Goal: Transaction & Acquisition: Purchase product/service

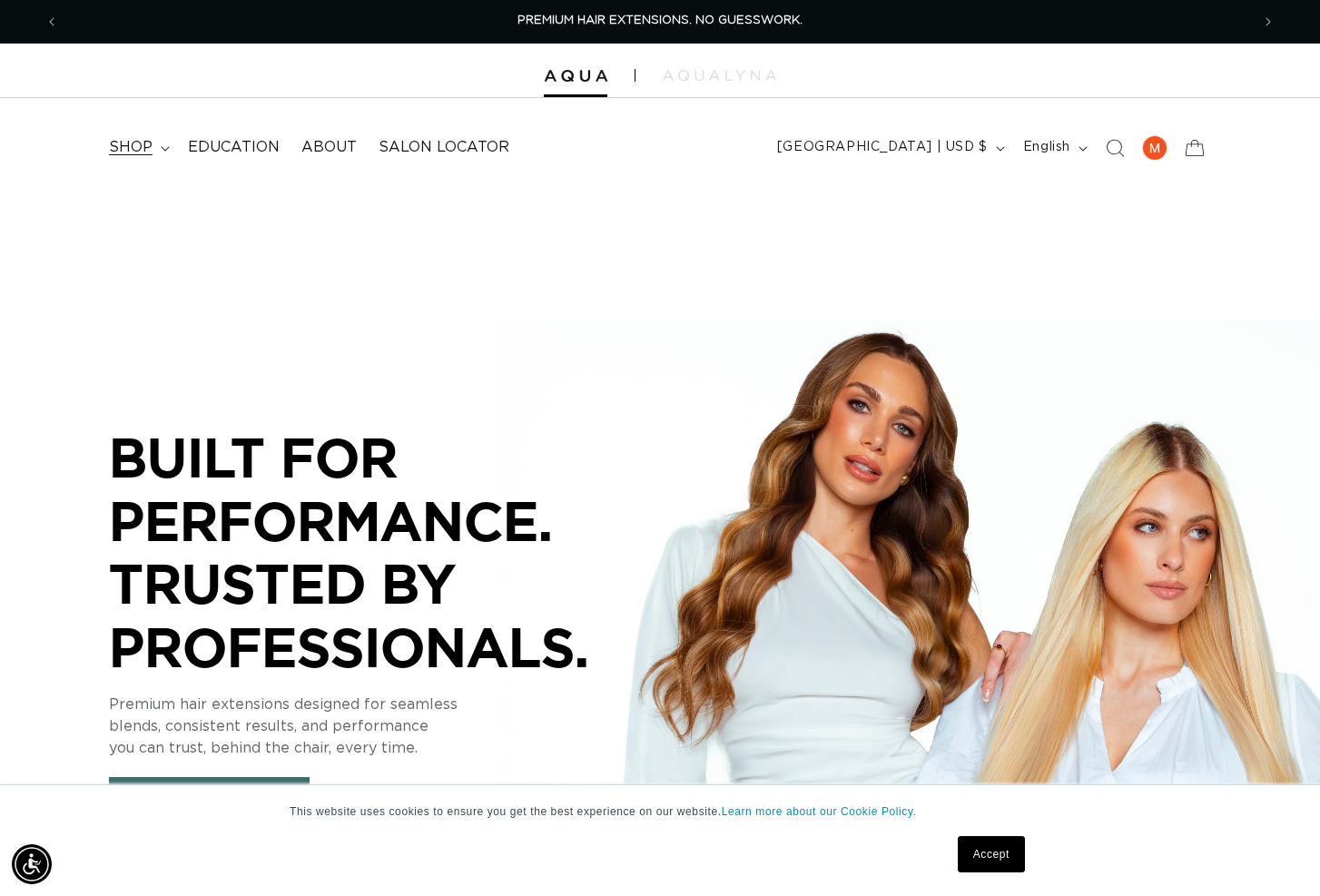
click at [148, 142] on span "shop" at bounding box center [131, 148] width 44 height 19
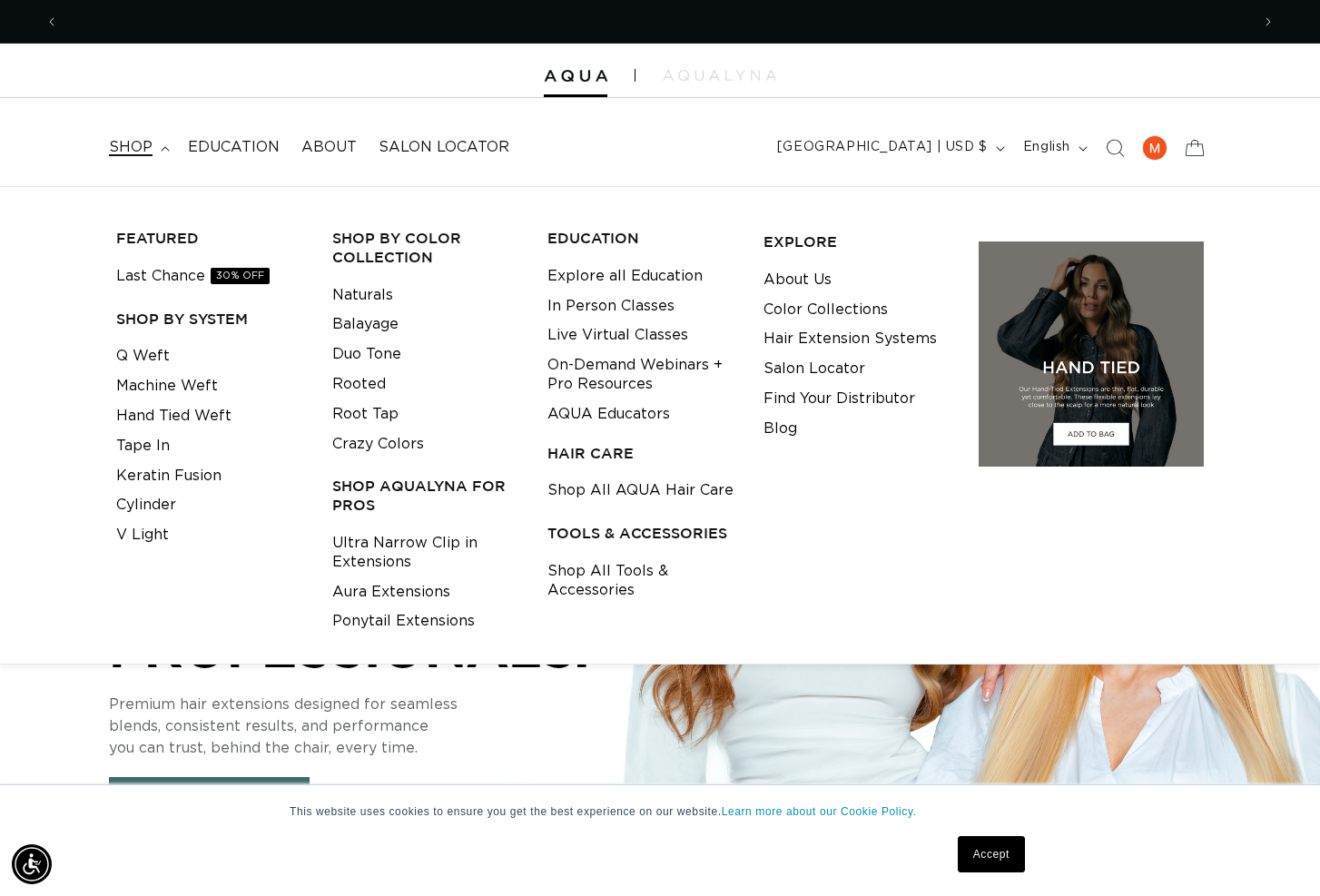
scroll to position [0, 1191]
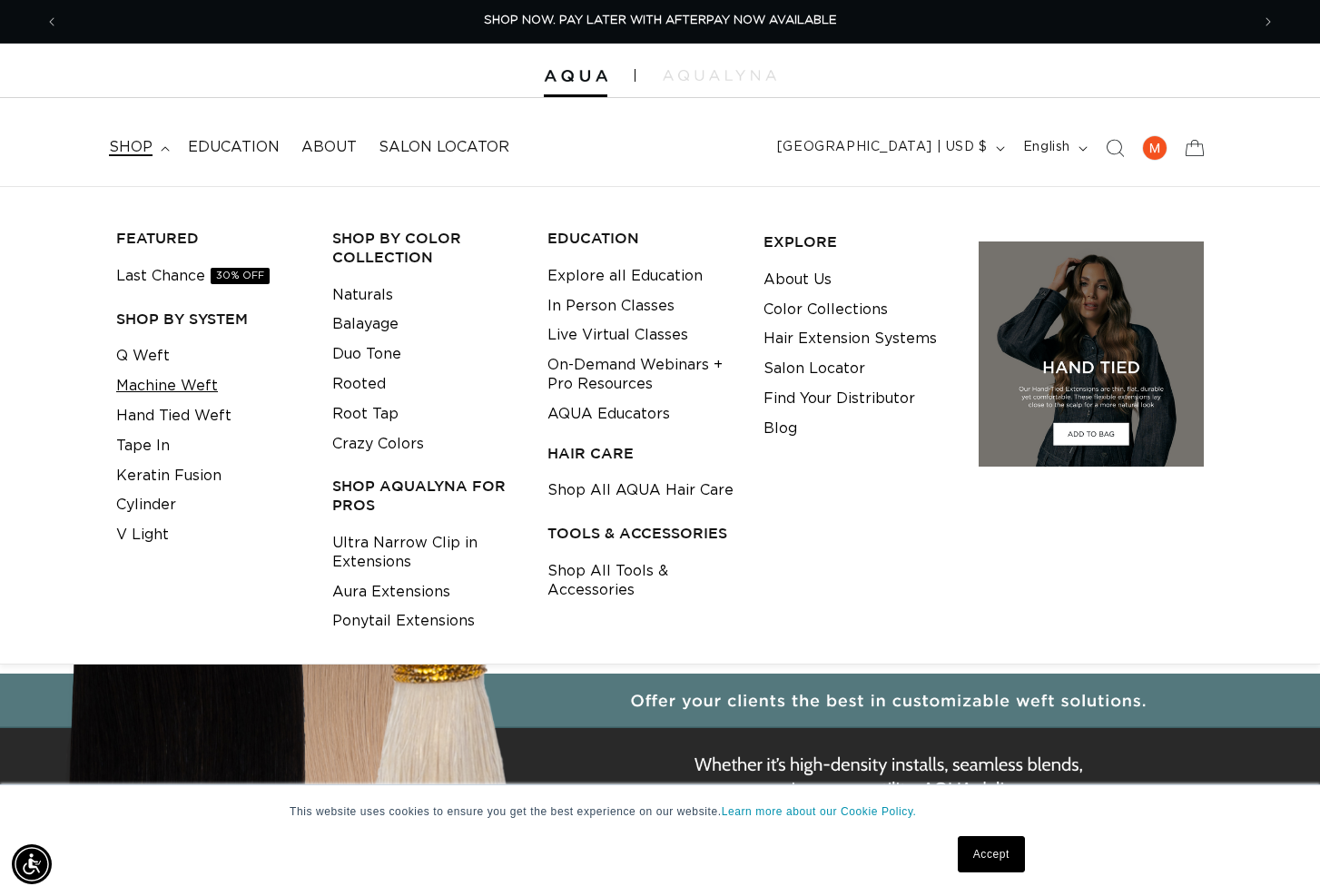
click at [190, 377] on link "Machine Weft" at bounding box center [167, 386] width 101 height 30
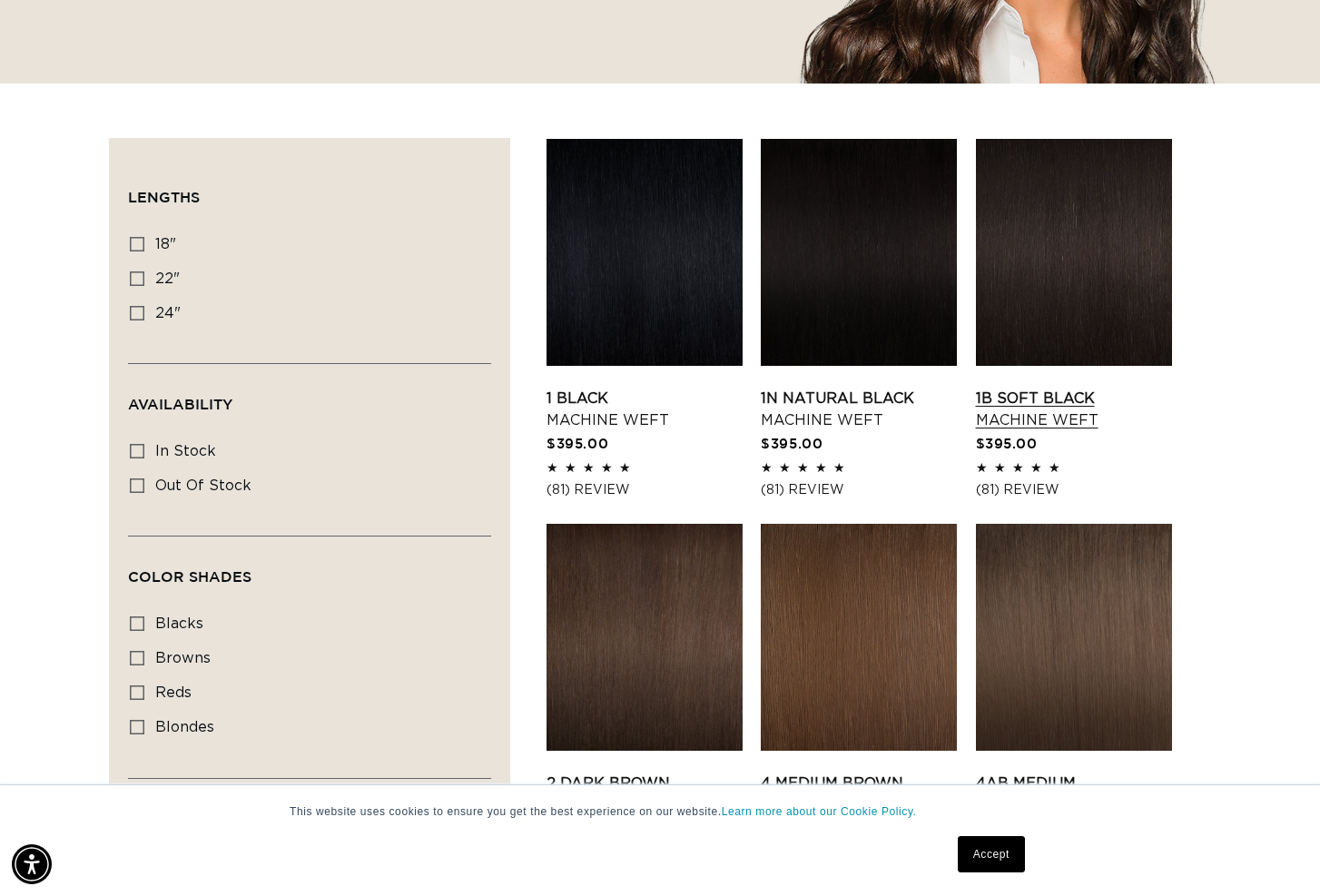
scroll to position [0, 2383]
click at [1055, 394] on link "1B Soft Black Machine Weft" at bounding box center [1073, 409] width 196 height 44
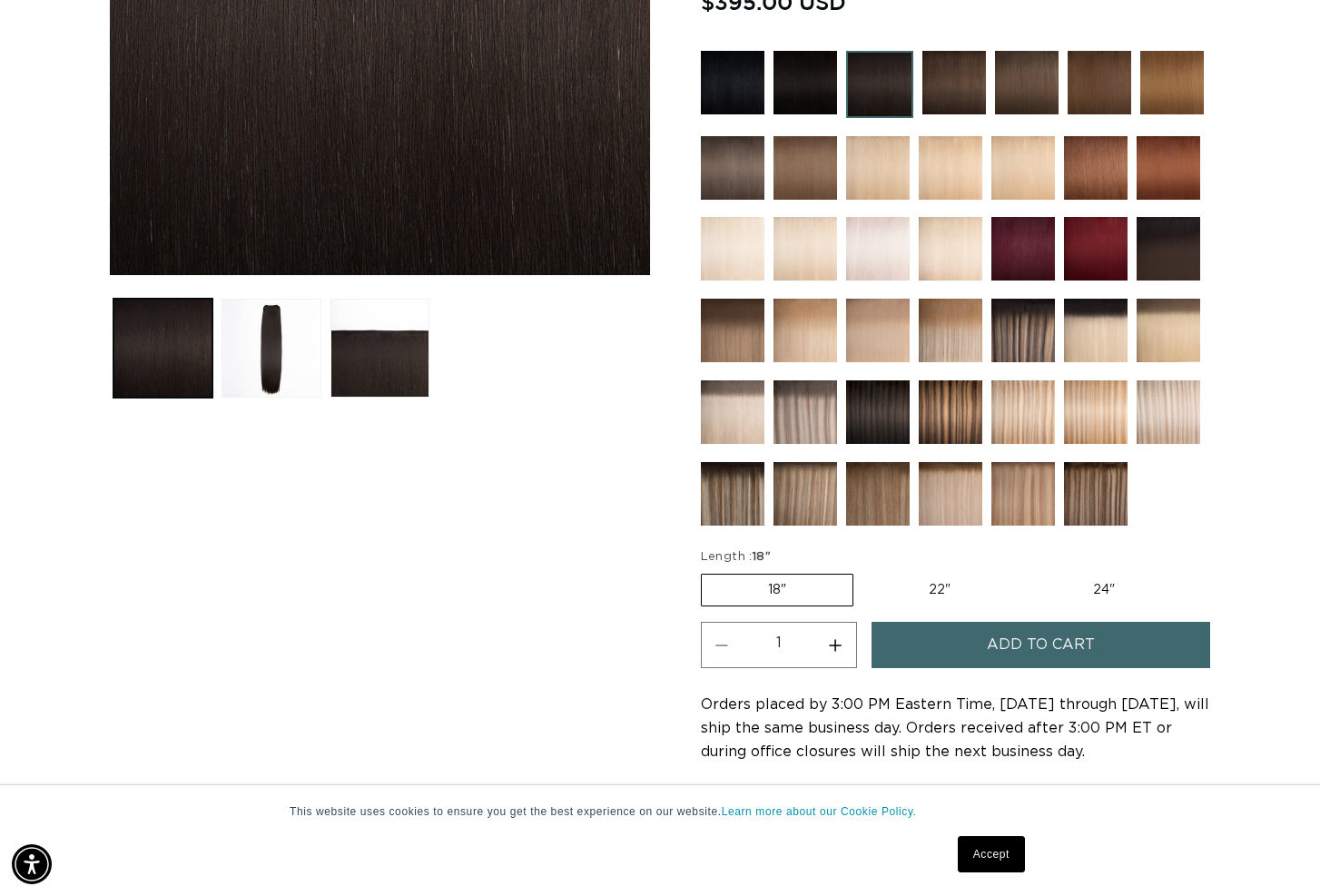
scroll to position [0, 1191]
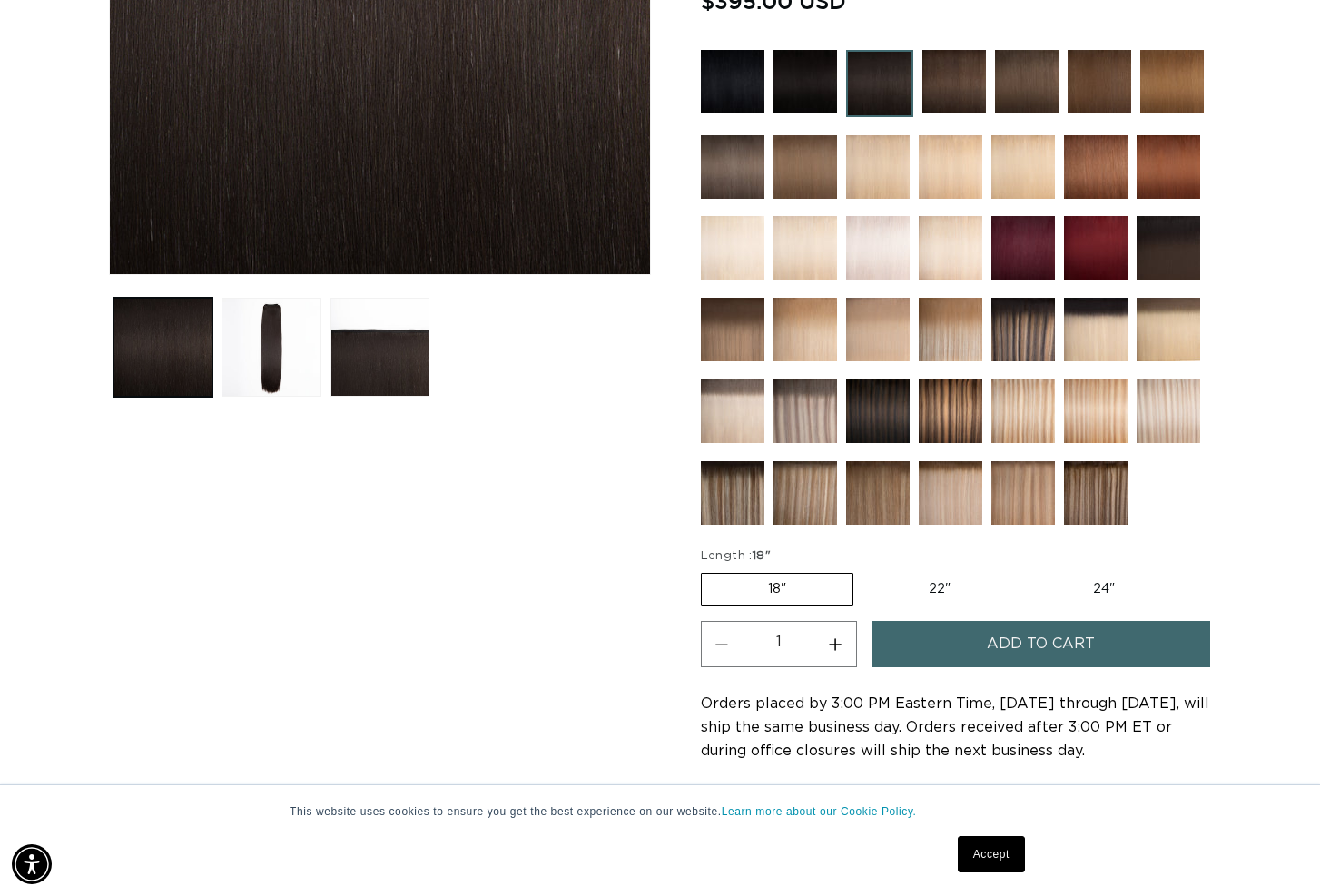
click at [1095, 591] on label "24" Variant sold out or unavailable" at bounding box center [1104, 590] width 154 height 31
click at [1027, 570] on input "24" Variant sold out or unavailable" at bounding box center [1026, 569] width 1 height 1
radio input "true"
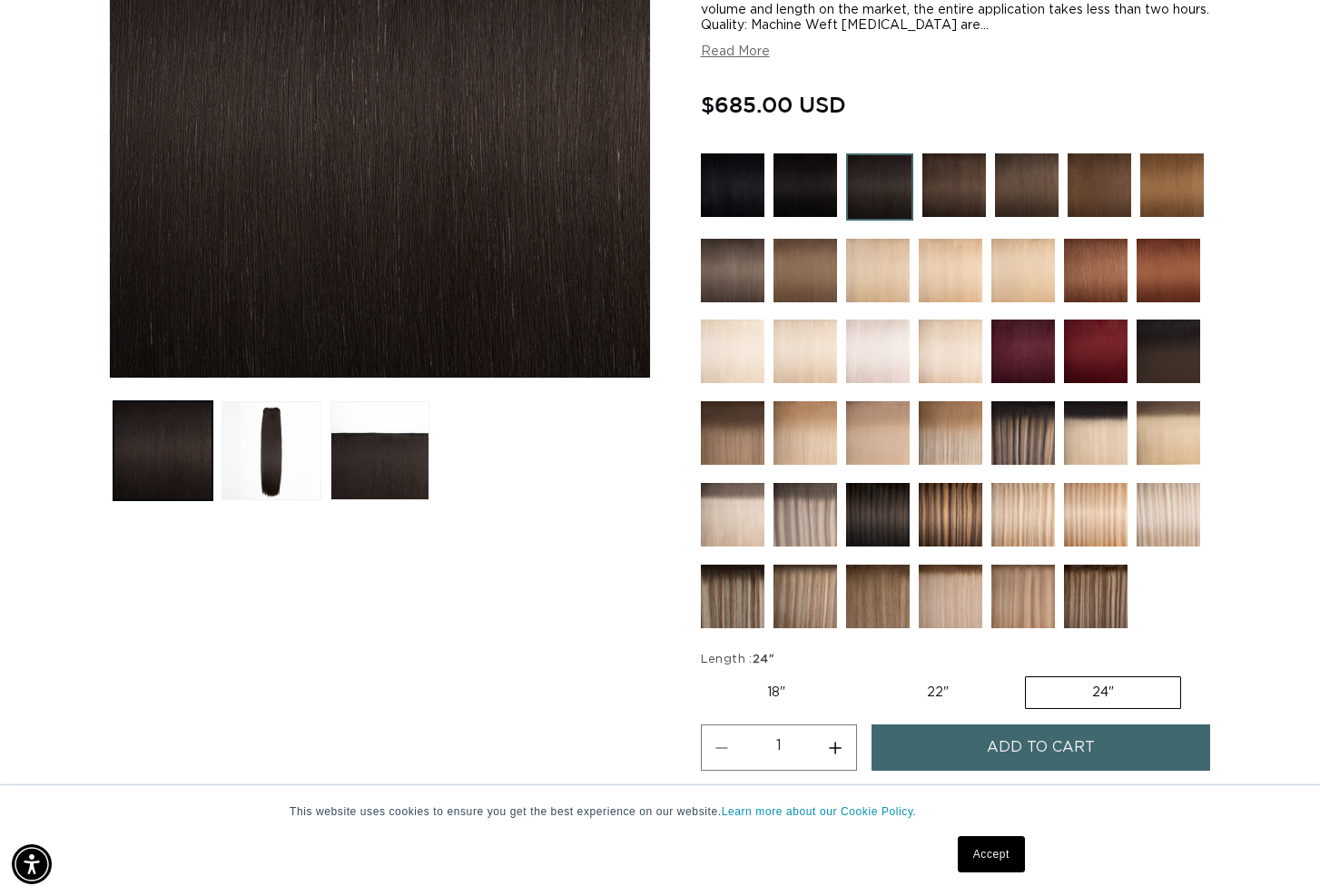
scroll to position [415, 0]
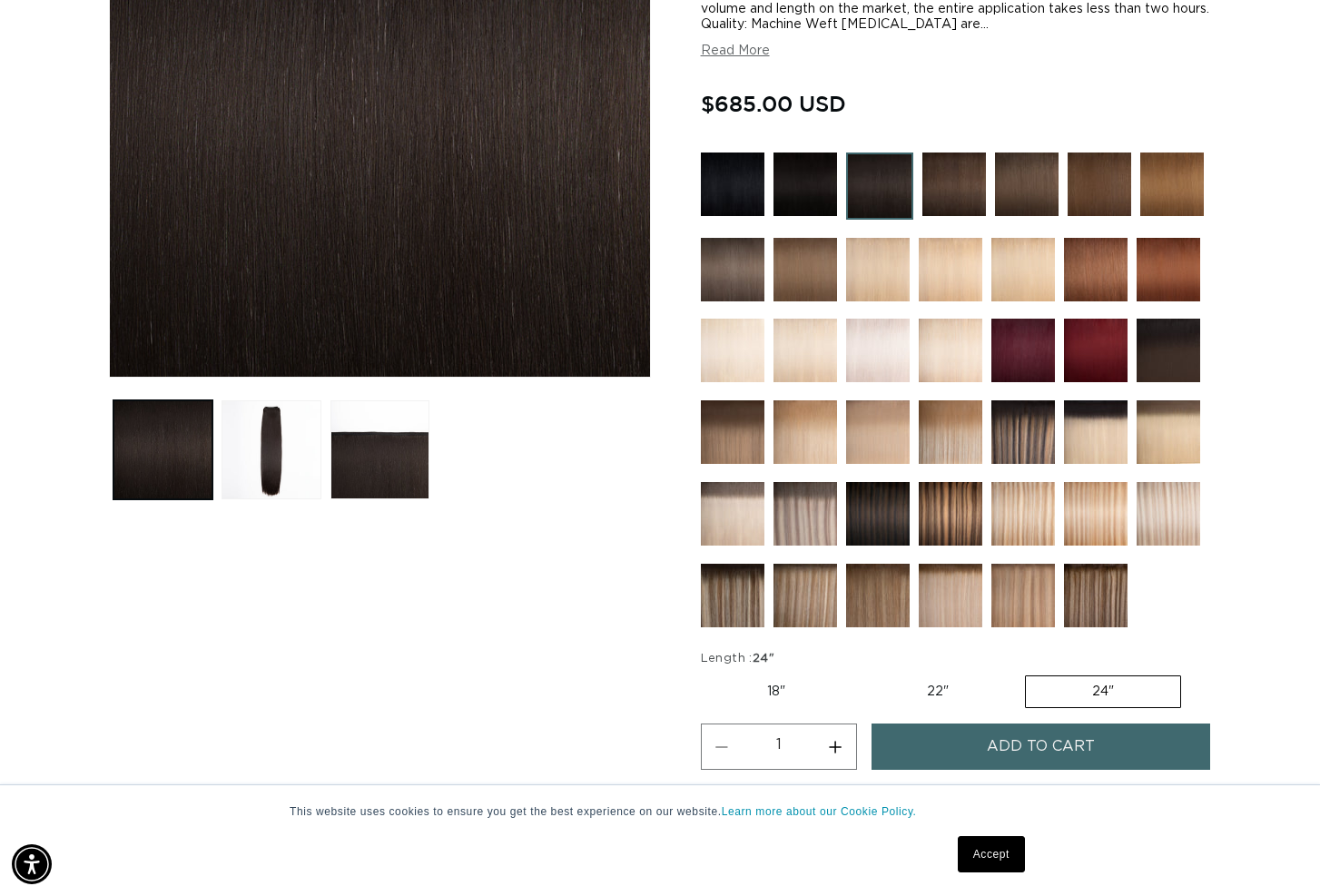
drag, startPoint x: 925, startPoint y: 686, endPoint x: 803, endPoint y: 669, distance: 123.2
click at [922, 685] on label "22" Variant sold out or unavailable" at bounding box center [938, 692] width 154 height 31
click at [862, 673] on input "22" Variant sold out or unavailable" at bounding box center [861, 672] width 1 height 1
radio input "true"
click at [773, 685] on label "18" Variant sold out or unavailable" at bounding box center [776, 692] width 151 height 31
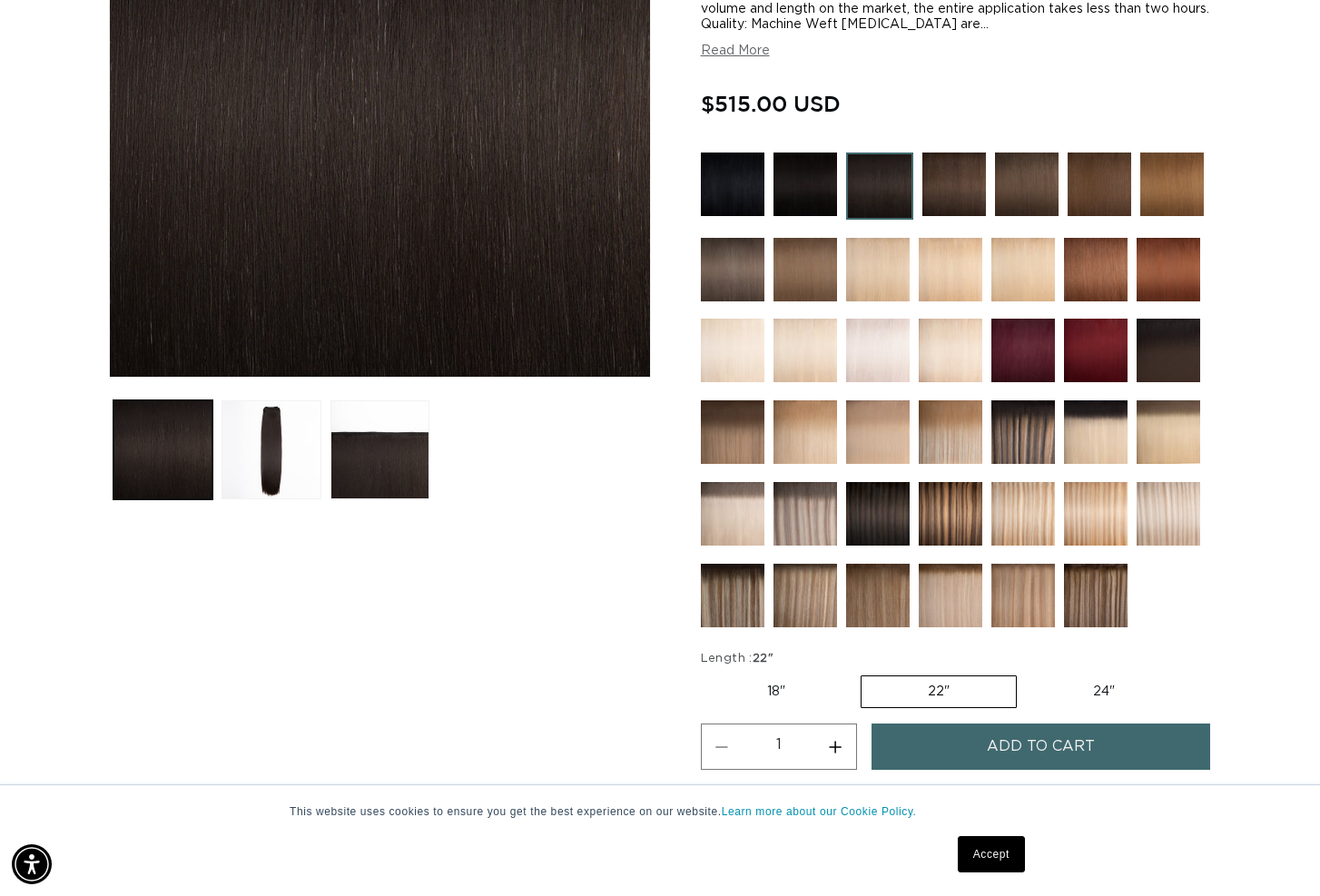
click at [707, 673] on input "18" Variant sold out or unavailable" at bounding box center [706, 672] width 1 height 1
radio input "true"
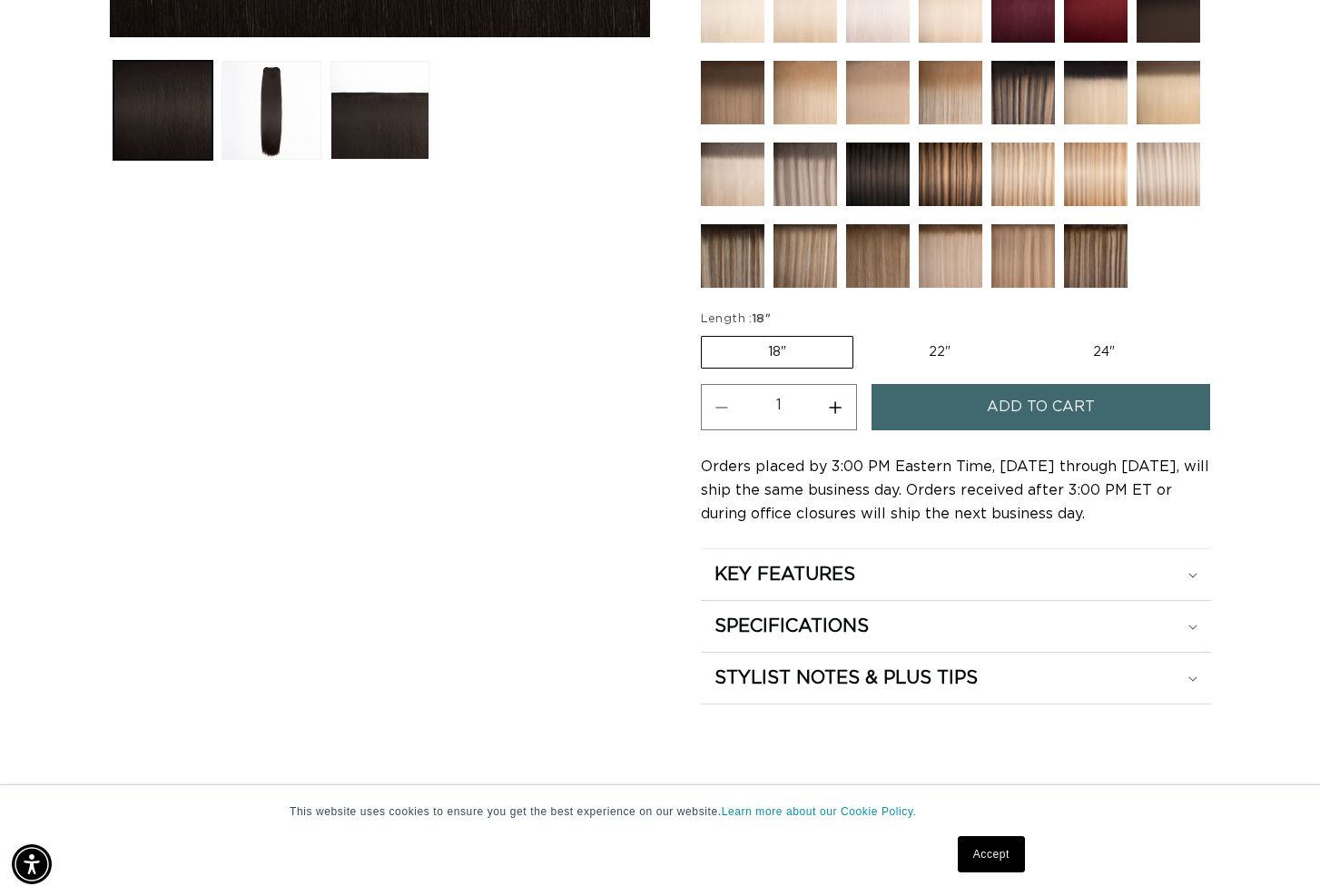
scroll to position [0, 1191]
click at [1029, 410] on span "Add to cart" at bounding box center [1040, 408] width 108 height 47
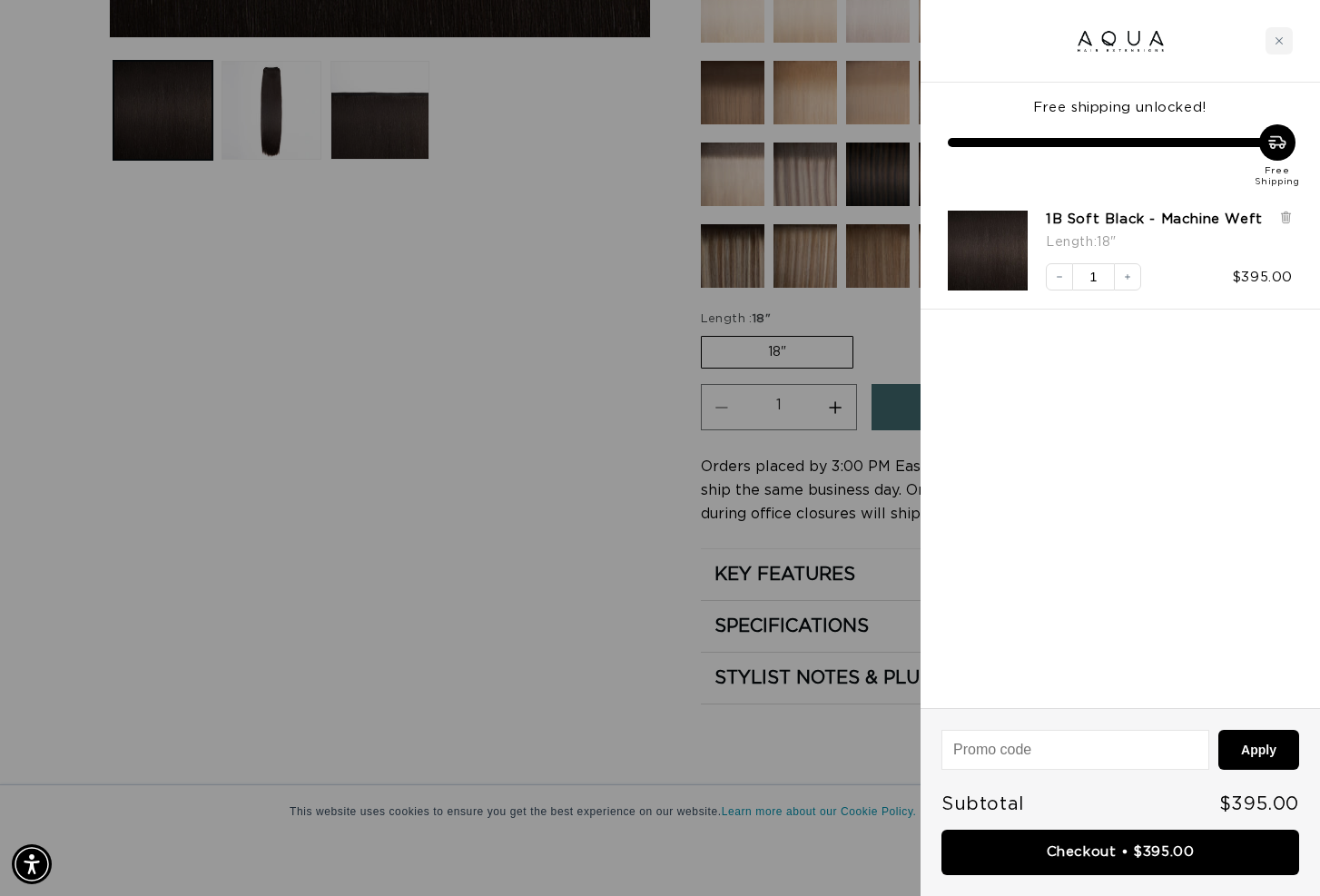
scroll to position [0, 2383]
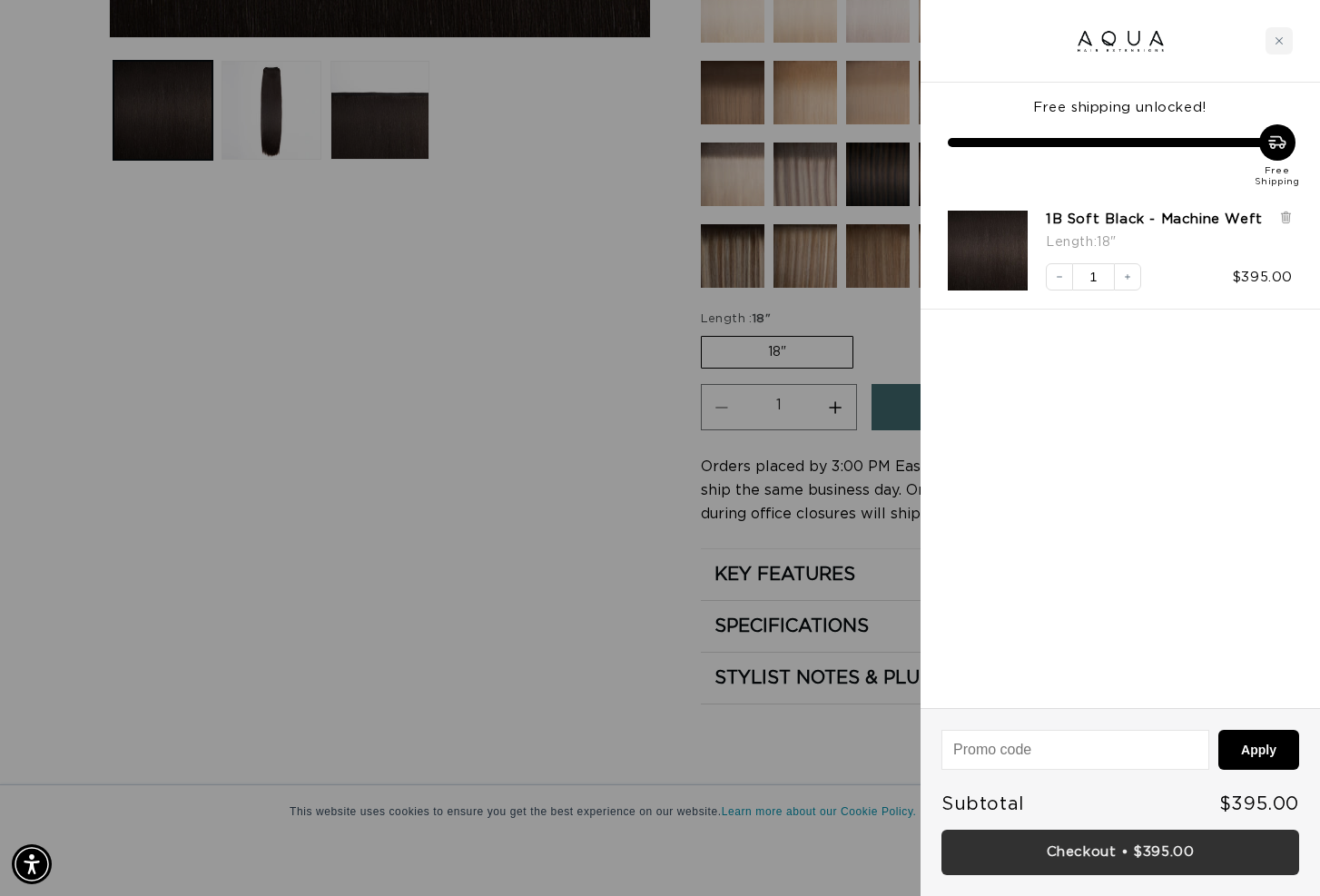
click at [1121, 855] on link "Checkout • $395.00" at bounding box center [1120, 853] width 358 height 47
